Goal: Task Accomplishment & Management: Manage account settings

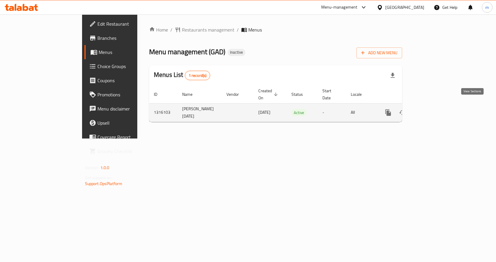
click at [433, 110] on icon "enhanced table" at bounding box center [430, 112] width 5 height 5
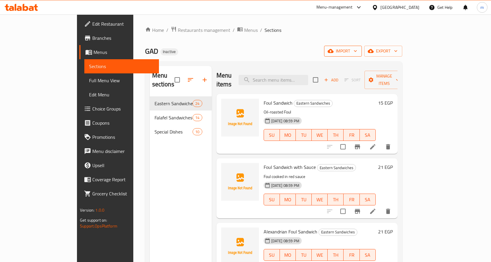
click at [357, 49] on span "import" at bounding box center [343, 51] width 28 height 7
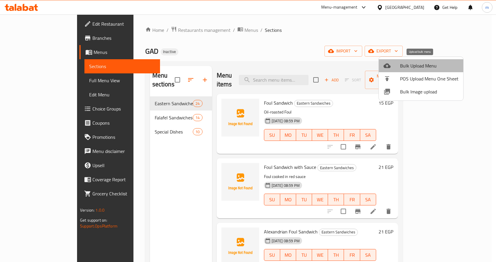
click at [426, 66] on span "Bulk Upload Menu" at bounding box center [429, 65] width 58 height 7
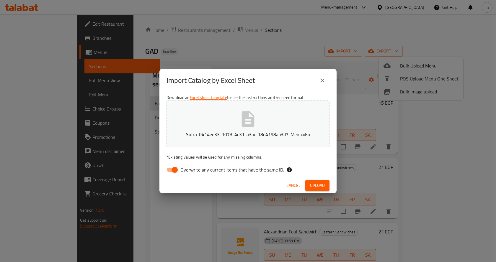
click at [171, 172] on input "Overwrite any current items that have the same ID." at bounding box center [175, 169] width 34 height 11
checkbox input "false"
click at [321, 186] on span "Upload" at bounding box center [317, 185] width 15 height 7
click at [315, 181] on button "Upload" at bounding box center [317, 185] width 24 height 11
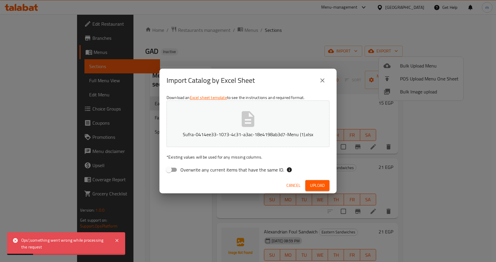
click at [323, 189] on span "Upload" at bounding box center [317, 185] width 15 height 7
click at [314, 181] on button "Upload" at bounding box center [317, 185] width 24 height 11
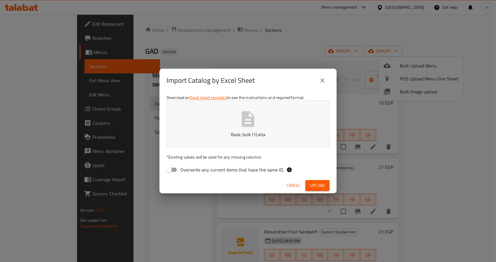
click at [319, 184] on span "Upload" at bounding box center [317, 185] width 15 height 7
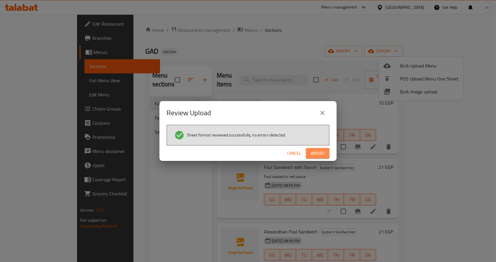
click at [323, 155] on span "Import" at bounding box center [317, 153] width 14 height 7
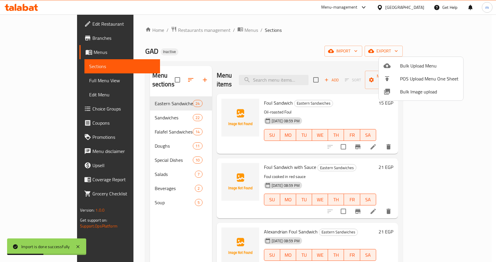
click at [38, 79] on div at bounding box center [248, 131] width 496 height 262
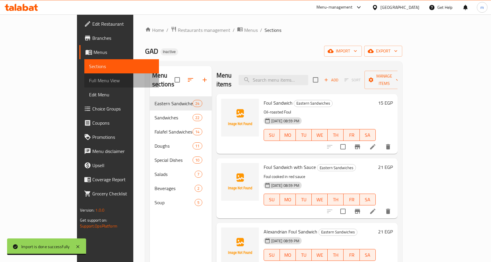
click at [89, 83] on span "Full Menu View" at bounding box center [121, 80] width 65 height 7
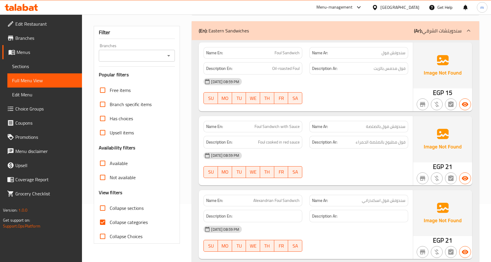
scroll to position [148, 0]
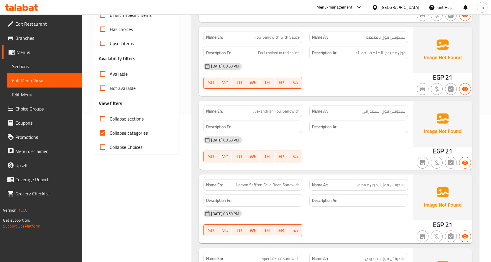
click at [107, 140] on input "Collapse categories" at bounding box center [103, 133] width 14 height 14
checkbox input "false"
click at [104, 126] on input "Collapse sections" at bounding box center [103, 119] width 14 height 14
checkbox input "true"
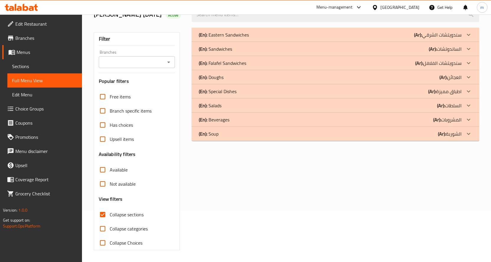
scroll to position [60, 0]
click at [346, 135] on div "(En): Soup (Ar): الشوربة" at bounding box center [330, 133] width 263 height 7
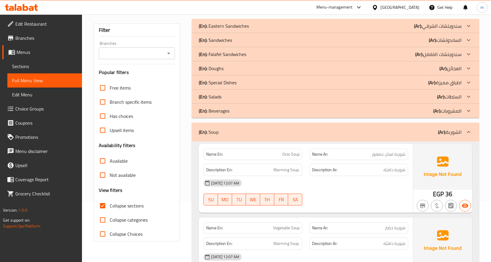
click at [344, 115] on div "(En): Beverages (Ar): المشروبات" at bounding box center [330, 110] width 263 height 7
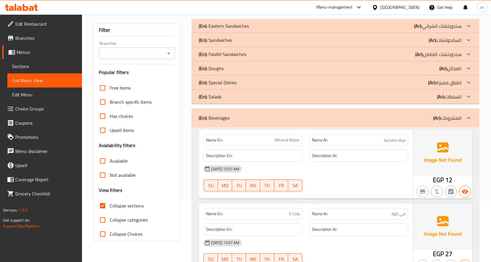
click at [338, 100] on div "(En): Salads (Ar): السلطات" at bounding box center [330, 96] width 263 height 7
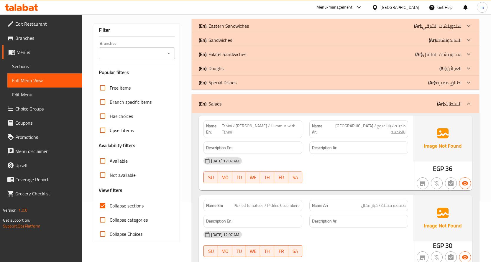
click at [249, 44] on div "(En): Sandwiches (Ar): الساندوتشات" at bounding box center [330, 40] width 263 height 7
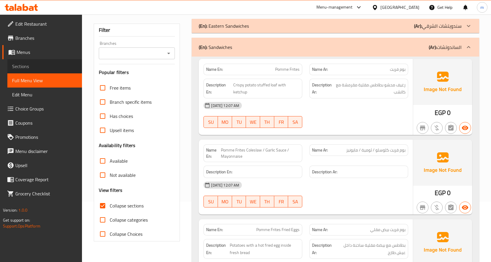
click at [40, 64] on span "Sections" at bounding box center [44, 66] width 65 height 7
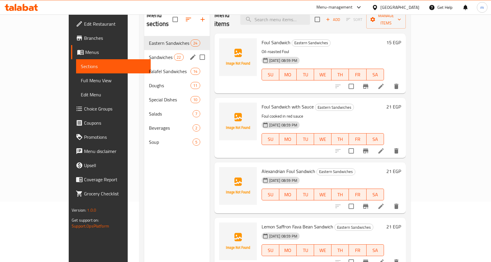
click at [196, 51] on input "Menu sections" at bounding box center [202, 57] width 12 height 12
checkbox input "true"
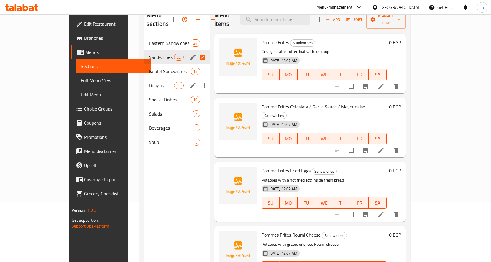
click at [196, 79] on input "Menu sections" at bounding box center [202, 85] width 12 height 12
checkbox input "true"
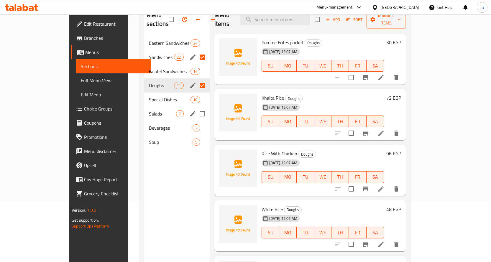
click at [196, 108] on input "Menu sections" at bounding box center [202, 114] width 12 height 12
checkbox input "true"
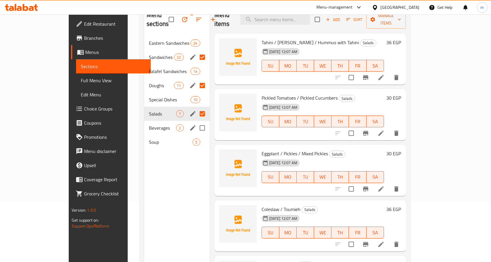
click at [196, 122] on input "Menu sections" at bounding box center [202, 128] width 12 height 12
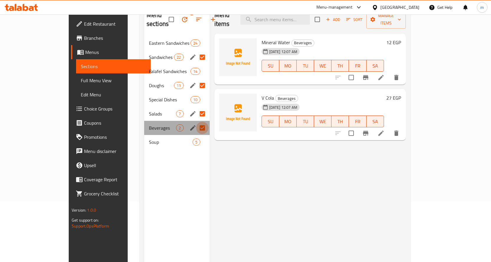
click at [196, 122] on input "Menu sections" at bounding box center [202, 128] width 12 height 12
checkbox input "false"
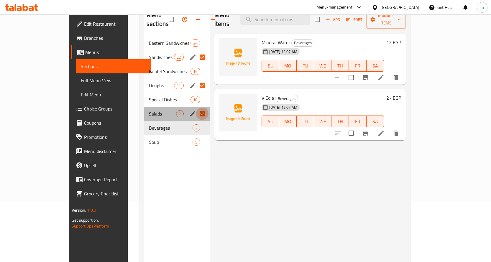
click at [196, 108] on input "Menu sections" at bounding box center [202, 114] width 12 height 12
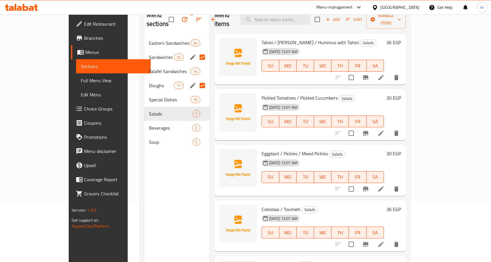
click at [196, 80] on input "Menu sections" at bounding box center [202, 85] width 12 height 12
checkbox input "false"
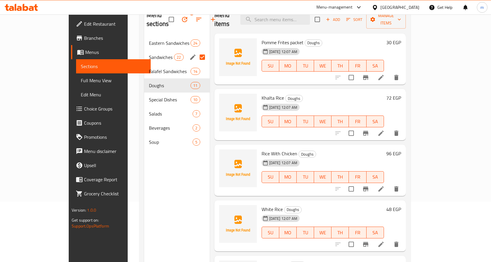
click at [196, 53] on input "Menu sections" at bounding box center [202, 57] width 12 height 12
checkbox input "false"
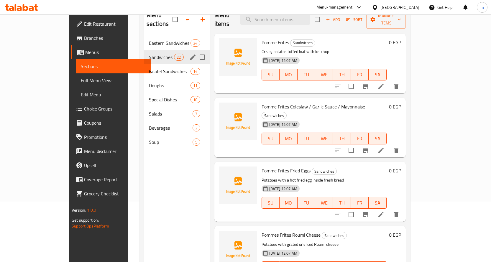
click at [196, 51] on input "Menu sections" at bounding box center [202, 57] width 12 height 12
checkbox input "true"
click at [196, 79] on input "Menu sections" at bounding box center [202, 85] width 12 height 12
checkbox input "true"
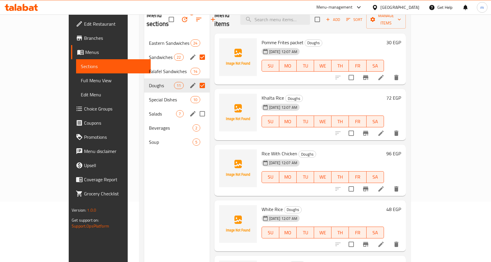
click at [196, 108] on input "Menu sections" at bounding box center [202, 114] width 12 height 12
checkbox input "true"
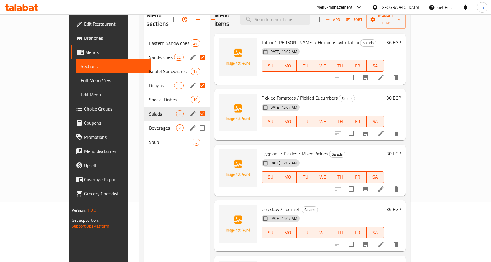
drag, startPoint x: 184, startPoint y: 120, endPoint x: 183, endPoint y: 126, distance: 5.7
click at [196, 122] on input "Menu sections" at bounding box center [202, 128] width 12 height 12
checkbox input "true"
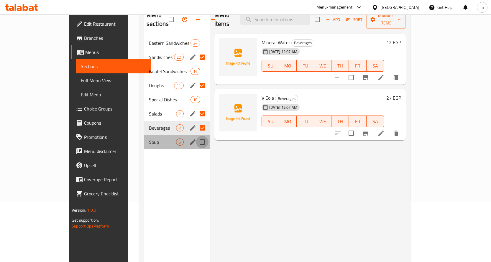
click at [196, 136] on input "Menu sections" at bounding box center [202, 142] width 12 height 12
checkbox input "true"
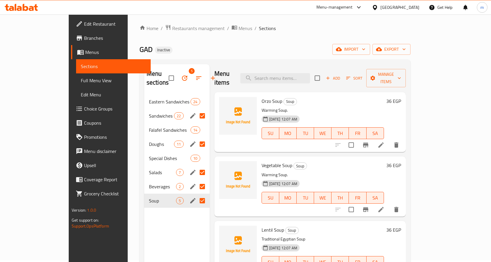
scroll to position [1, 0]
click at [181, 75] on icon "button" at bounding box center [184, 78] width 7 height 7
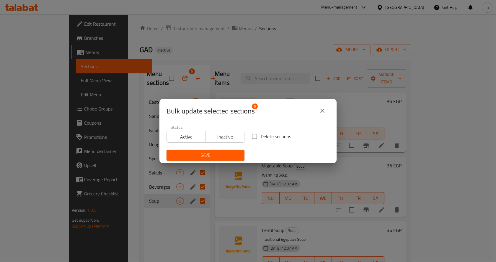
drag, startPoint x: 256, startPoint y: 137, endPoint x: 233, endPoint y: 151, distance: 27.0
click at [256, 137] on input "Delete sections" at bounding box center [254, 136] width 12 height 12
checkbox input "true"
click at [217, 154] on span "Save" at bounding box center [205, 155] width 68 height 7
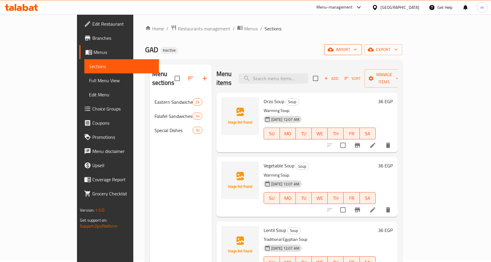
click at [357, 51] on span "import" at bounding box center [343, 49] width 28 height 7
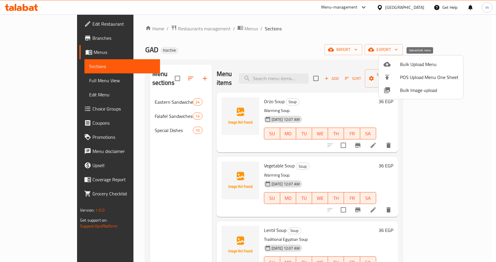
click at [412, 63] on span "Bulk Upload Menu" at bounding box center [429, 64] width 58 height 7
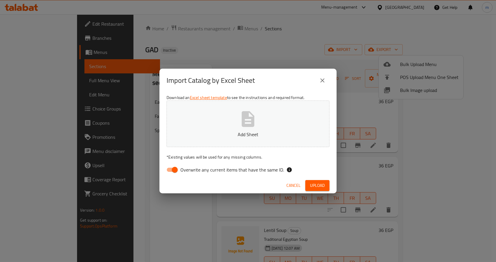
drag, startPoint x: 173, startPoint y: 170, endPoint x: 180, endPoint y: 169, distance: 7.0
click at [173, 170] on input "Overwrite any current items that have the same ID." at bounding box center [175, 169] width 34 height 11
checkbox input "false"
click at [321, 185] on span "Upload" at bounding box center [317, 185] width 15 height 7
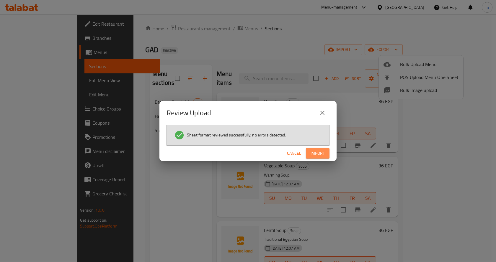
click at [308, 154] on button "Import" at bounding box center [318, 153] width 24 height 11
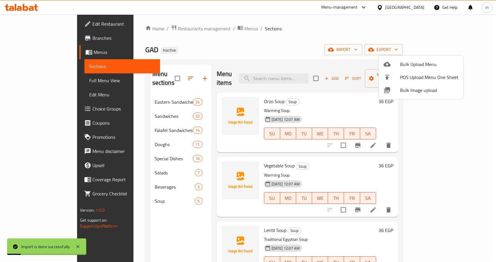
click at [48, 81] on div at bounding box center [248, 131] width 496 height 262
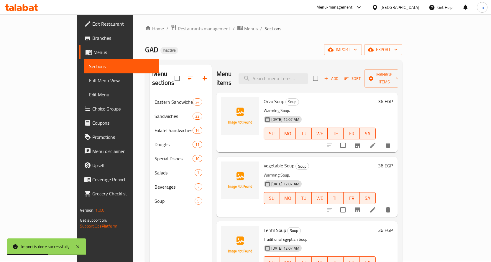
click at [89, 81] on span "Full Menu View" at bounding box center [121, 80] width 65 height 7
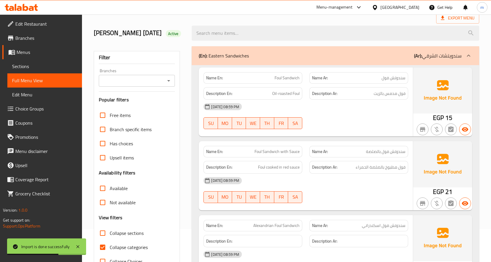
scroll to position [90, 0]
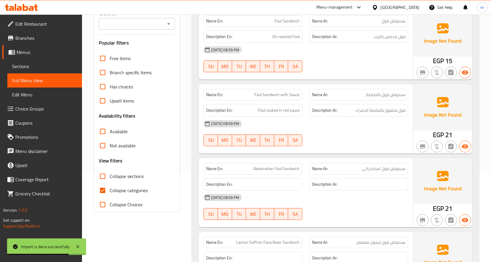
drag, startPoint x: 110, startPoint y: 198, endPoint x: 115, endPoint y: 184, distance: 14.2
click at [110, 194] on span "Collapse categories" at bounding box center [129, 190] width 38 height 7
click at [110, 197] on input "Collapse categories" at bounding box center [103, 191] width 14 height 14
checkbox input "false"
click at [107, 183] on input "Collapse sections" at bounding box center [103, 176] width 14 height 14
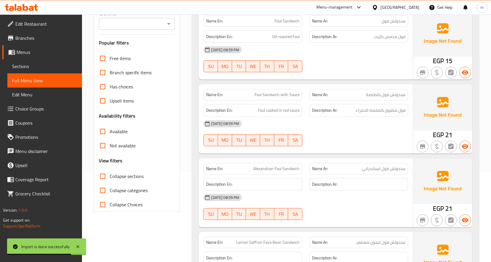
checkbox input "true"
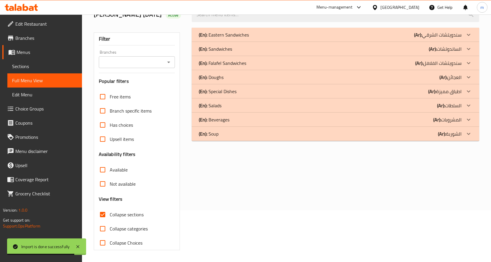
scroll to position [60, 0]
click at [373, 48] on div "(En): Sandwiches (Ar): الساندوتشات" at bounding box center [330, 48] width 263 height 7
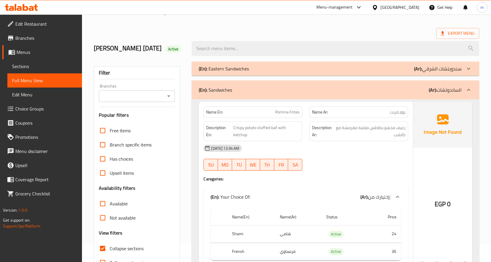
scroll to position [0, 0]
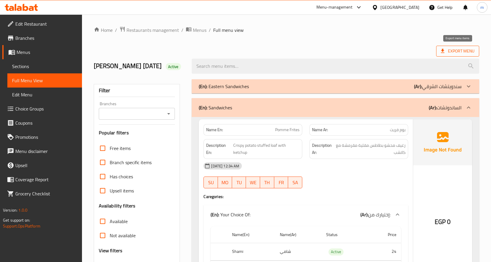
click at [455, 54] on span "Export Menu" at bounding box center [458, 51] width 34 height 7
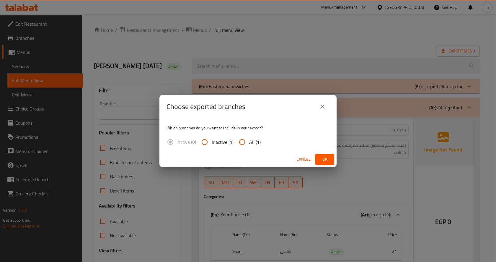
click at [256, 141] on span "All (1)" at bounding box center [255, 142] width 12 height 7
click at [249, 141] on input "All (1)" at bounding box center [242, 142] width 14 height 14
radio input "true"
click at [330, 158] on button "Ok" at bounding box center [324, 159] width 19 height 11
